Goal: Navigation & Orientation: Find specific page/section

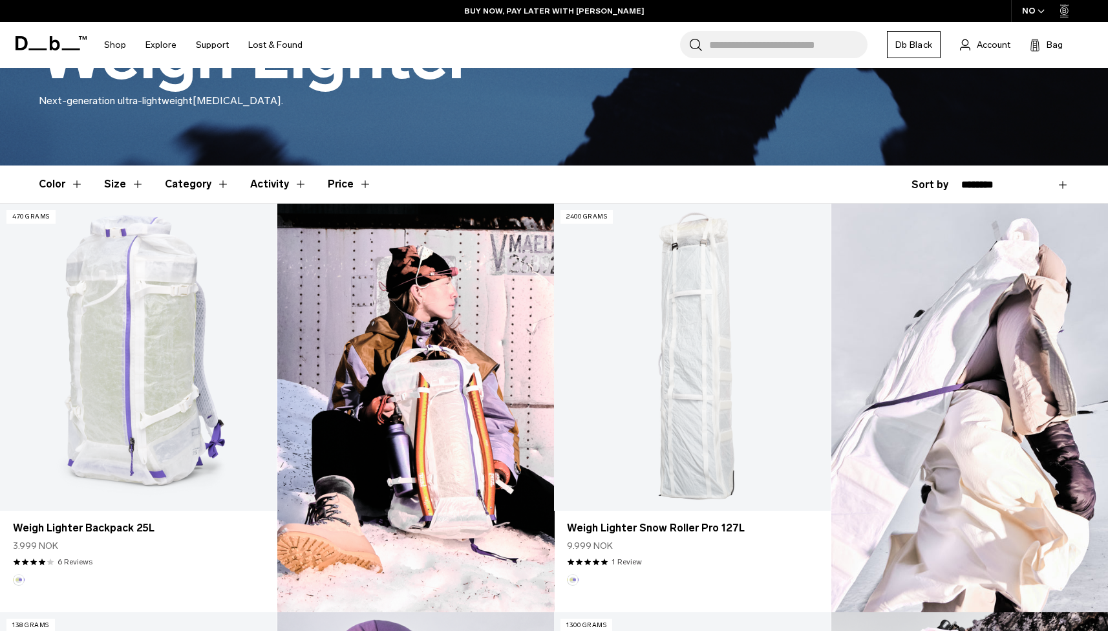
scroll to position [266, 0]
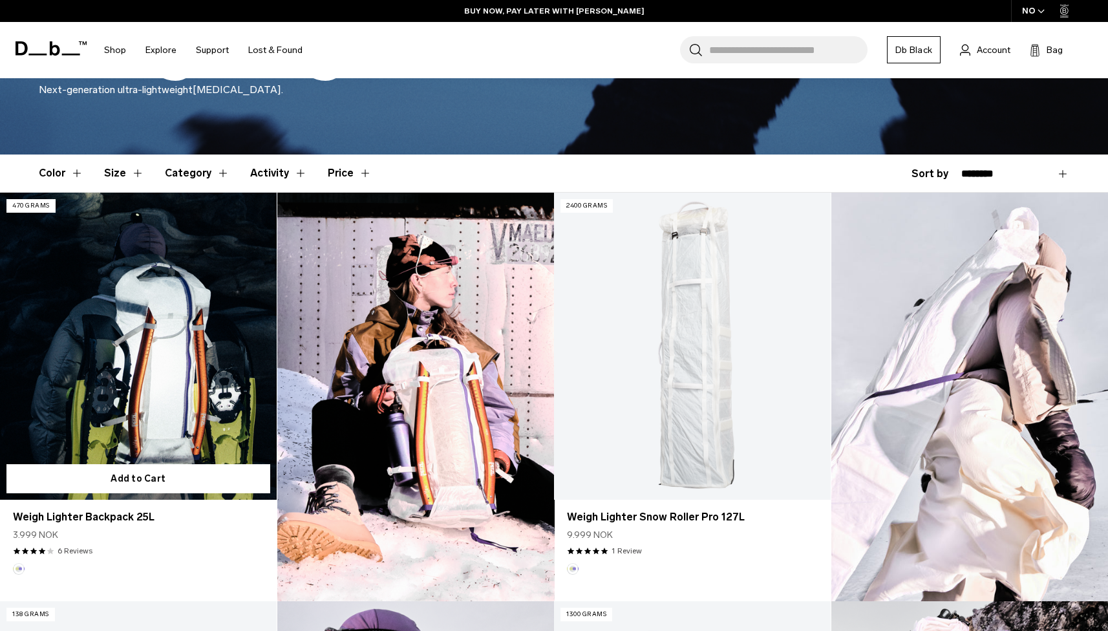
click at [211, 445] on link "Weigh Lighter Backpack 25L" at bounding box center [138, 346] width 277 height 307
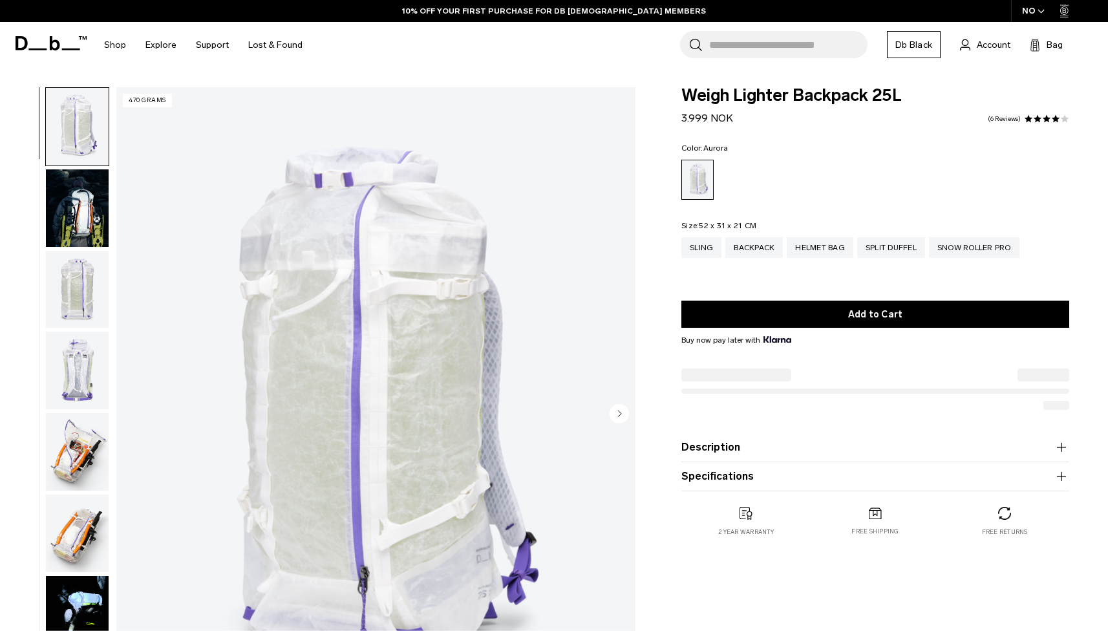
click at [1038, 12] on icon "button" at bounding box center [1041, 11] width 7 height 5
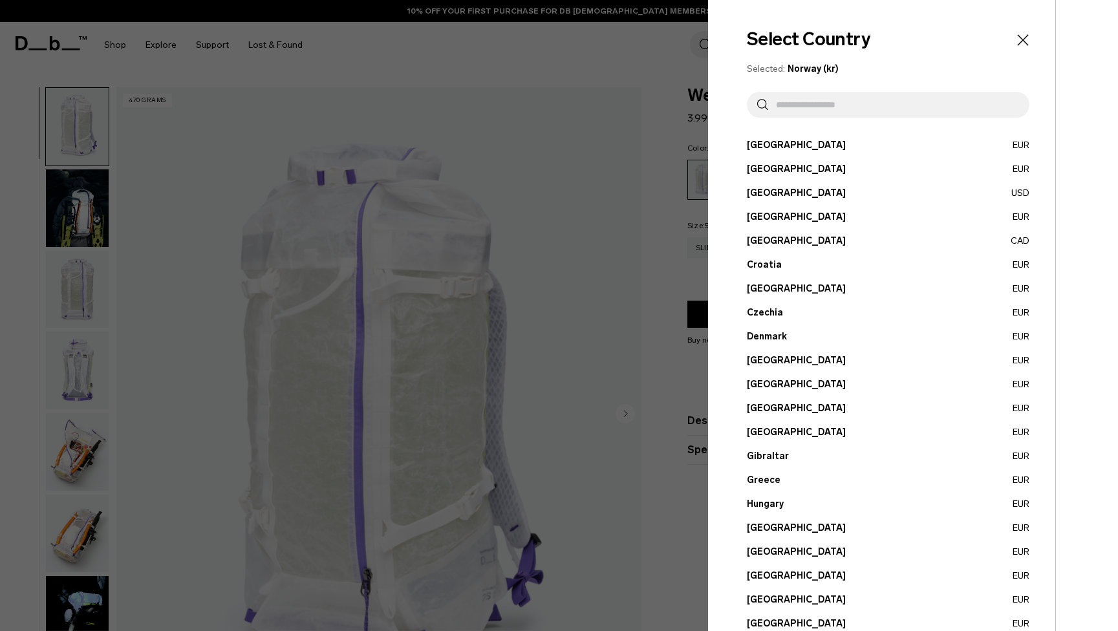
drag, startPoint x: 765, startPoint y: 288, endPoint x: 764, endPoint y: 310, distance: 22.0
click at [766, 313] on ul "Austria EUR Belgium EUR Brazil USD Bulgaria EUR Canada" at bounding box center [888, 527] width 283 height 779
click at [767, 310] on button "Czechia EUR" at bounding box center [888, 313] width 283 height 14
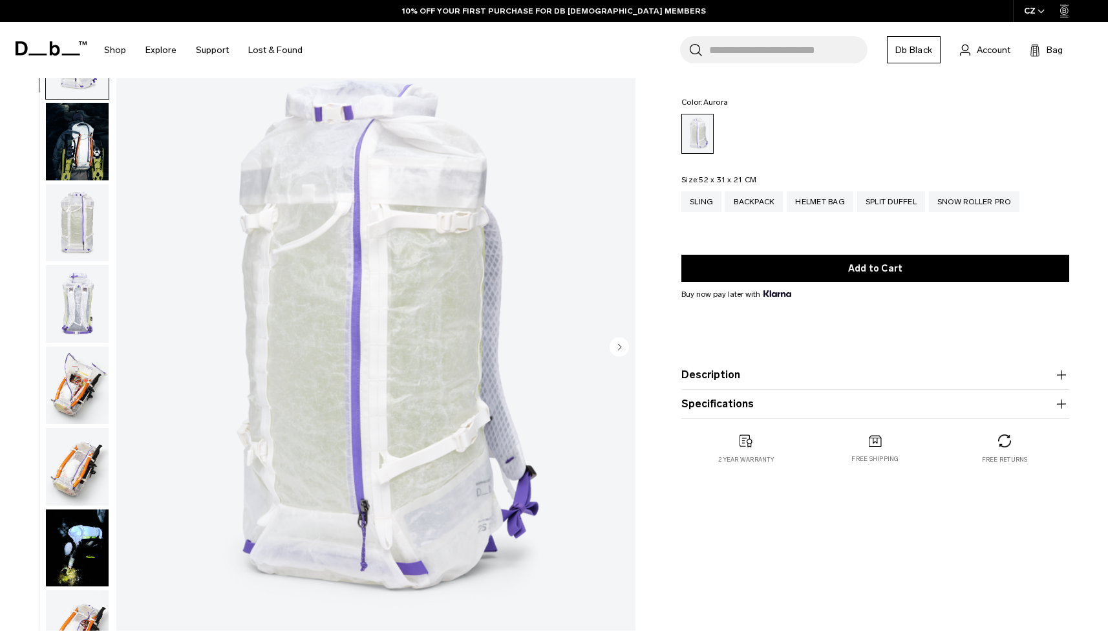
click at [87, 389] on img "button" at bounding box center [77, 386] width 63 height 78
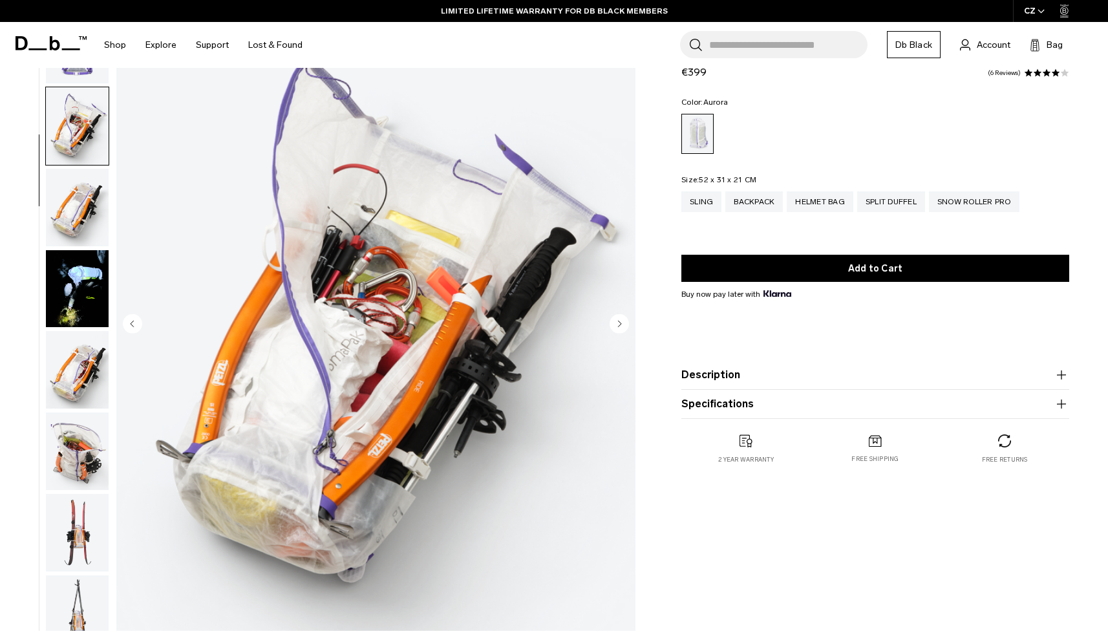
scroll to position [86, 0]
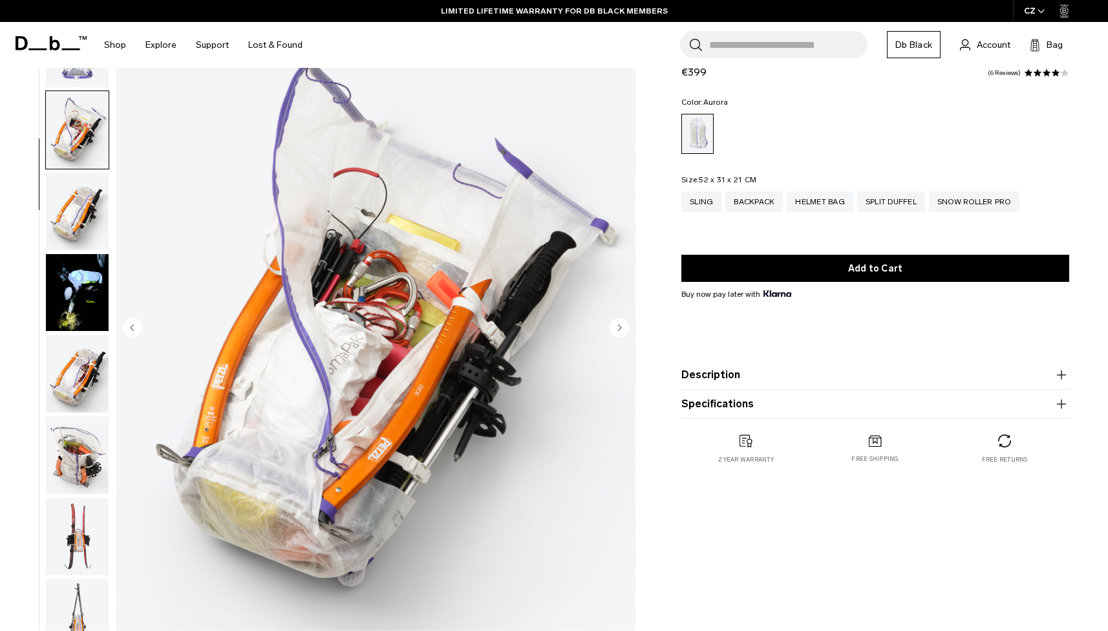
click at [74, 290] on img "button" at bounding box center [77, 293] width 63 height 78
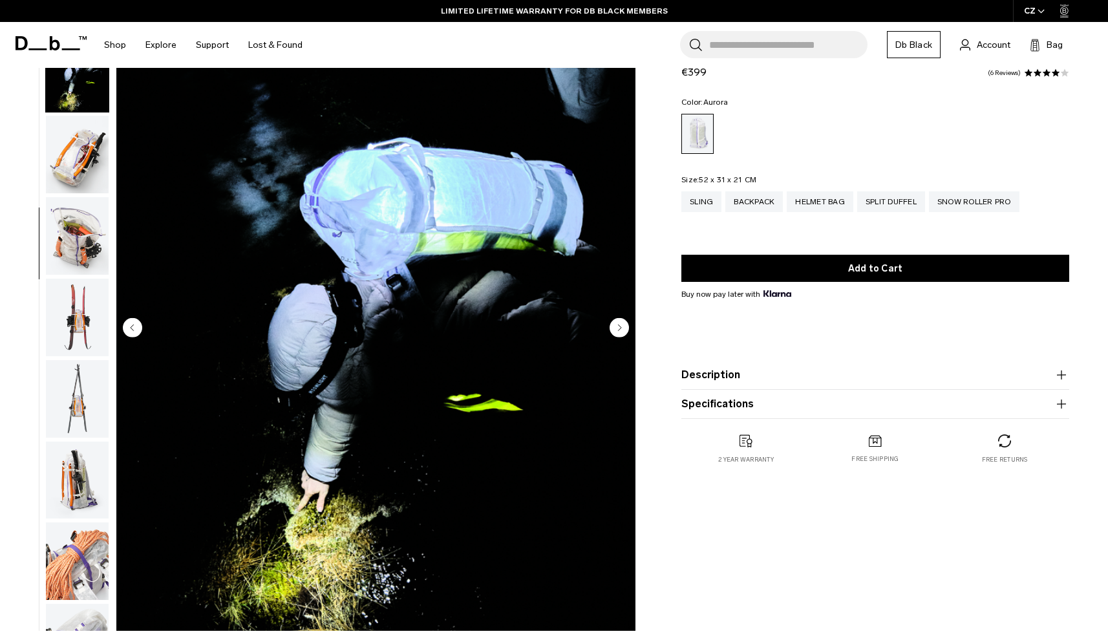
scroll to position [491, 0]
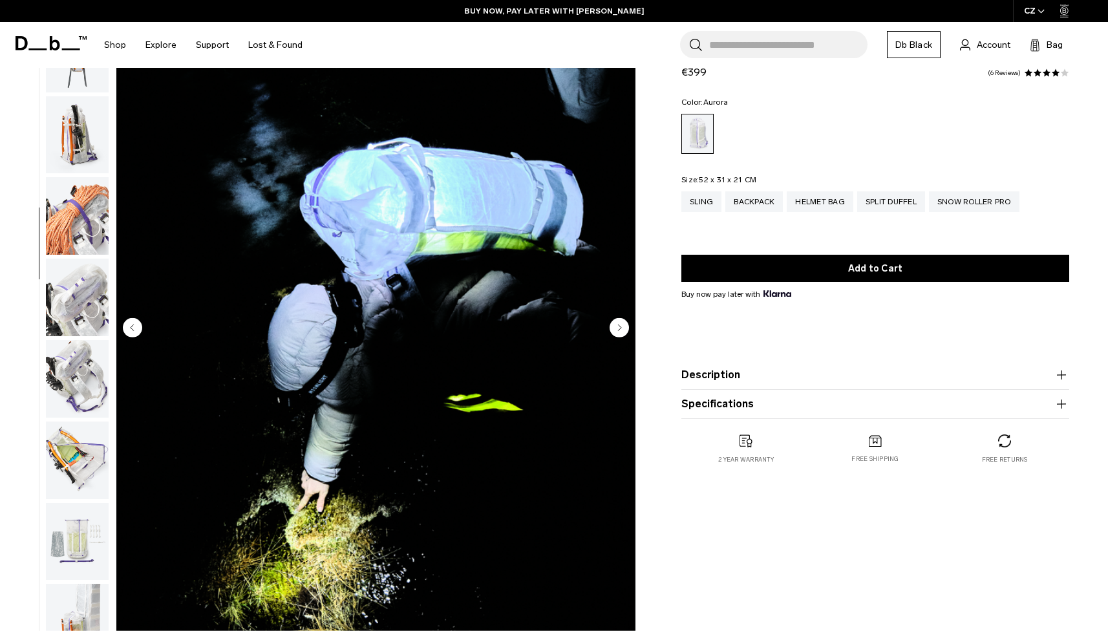
click at [89, 388] on img "button" at bounding box center [77, 379] width 63 height 78
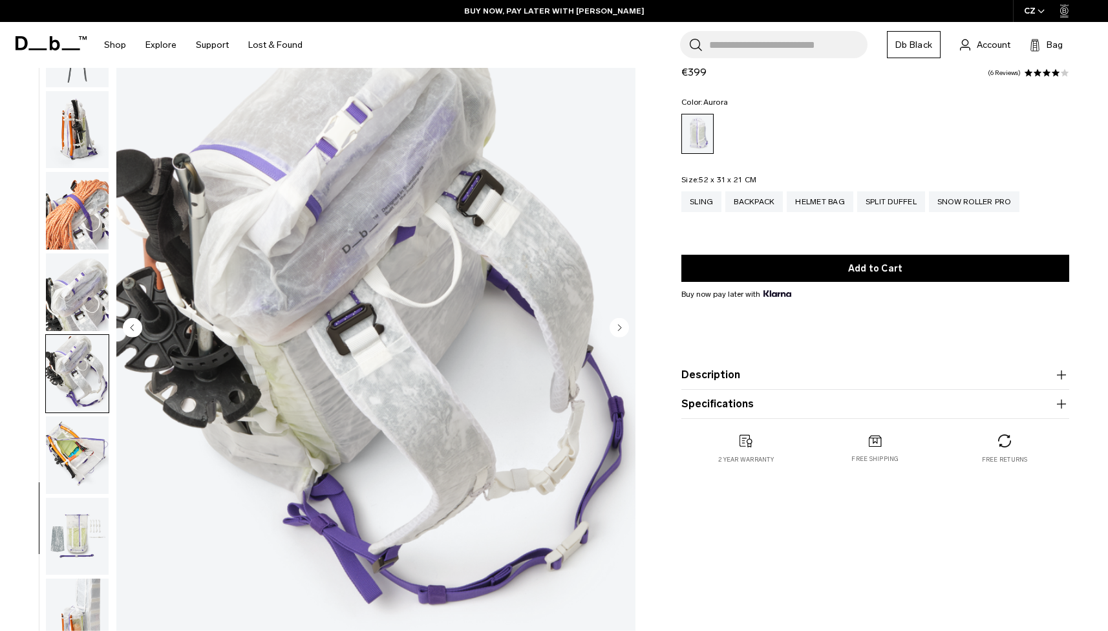
scroll to position [0, 0]
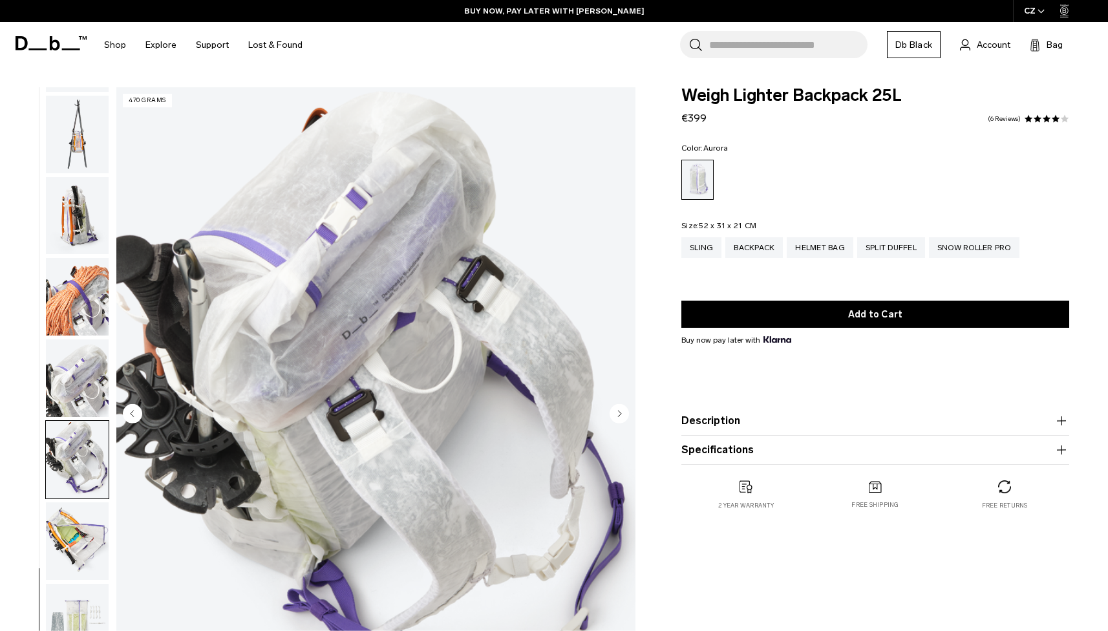
click at [81, 441] on img "button" at bounding box center [77, 460] width 63 height 78
click at [80, 522] on img "button" at bounding box center [77, 541] width 63 height 78
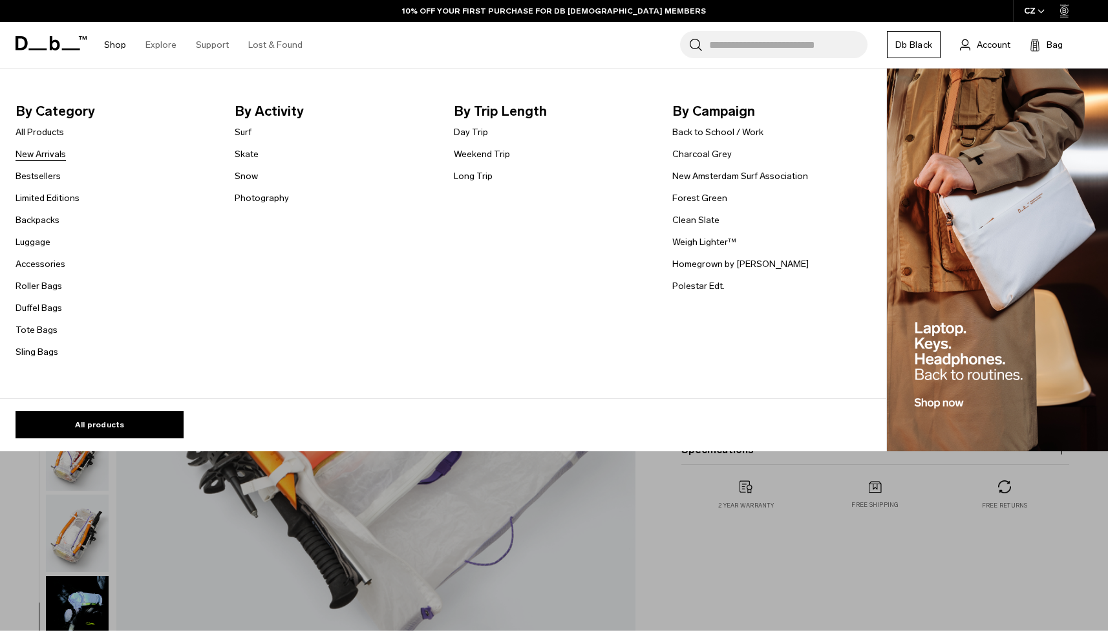
click at [57, 152] on link "New Arrivals" at bounding box center [41, 154] width 50 height 14
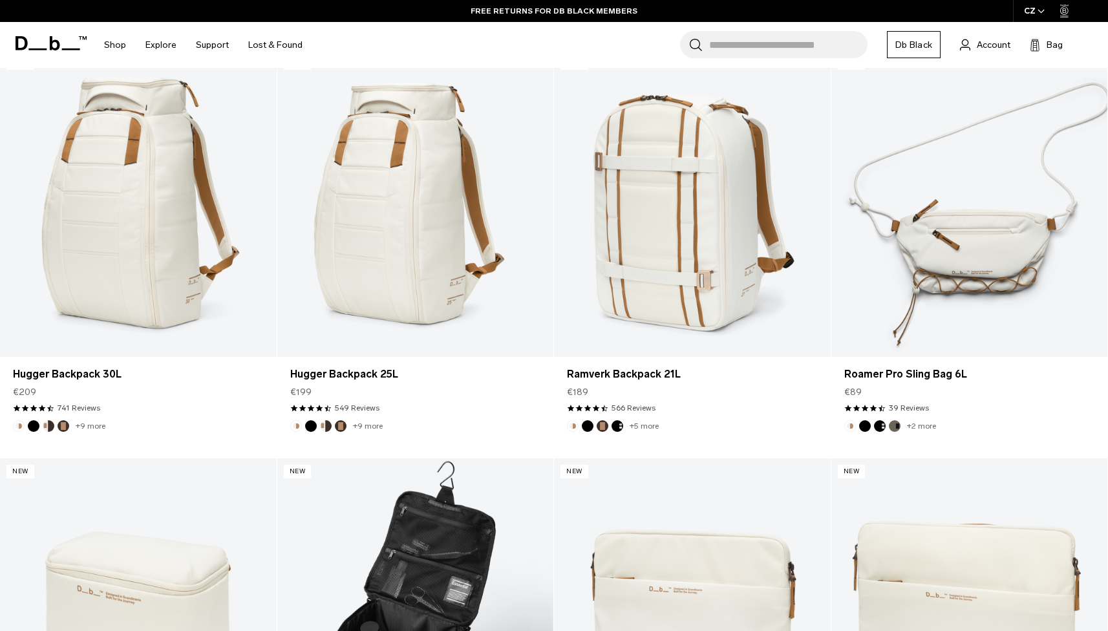
scroll to position [490, 0]
